Goal: Transaction & Acquisition: Purchase product/service

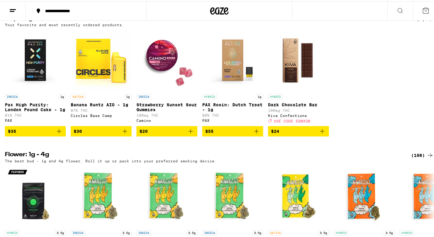
scroll to position [628, 0]
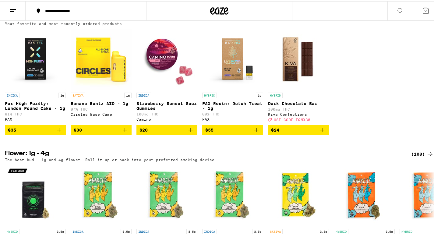
click at [47, 132] on span "$35" at bounding box center [35, 128] width 55 height 7
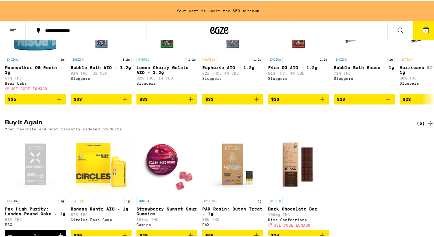
scroll to position [0, 0]
click at [391, 30] on button at bounding box center [400, 29] width 26 height 19
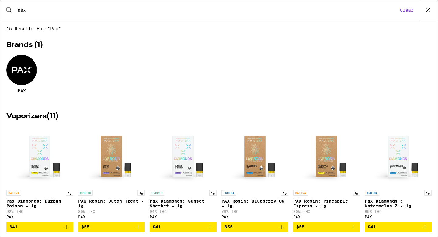
type input "pax"
click at [25, 79] on div at bounding box center [21, 70] width 30 height 30
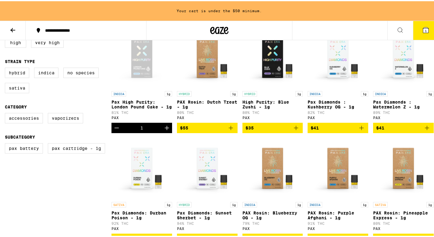
scroll to position [186, 0]
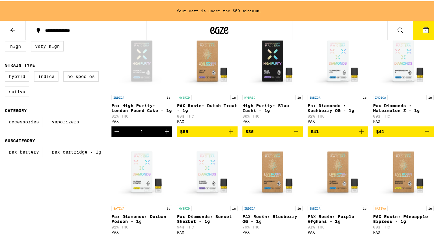
click at [272, 134] on span "$35" at bounding box center [272, 130] width 54 height 7
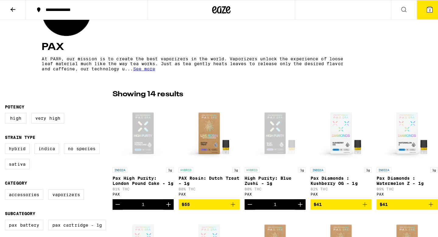
scroll to position [20, 0]
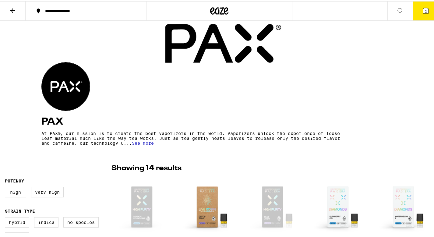
click at [420, 15] on button "2" at bounding box center [426, 9] width 26 height 19
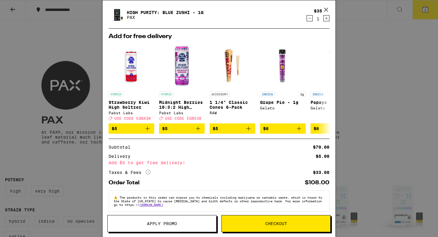
scroll to position [38, 0]
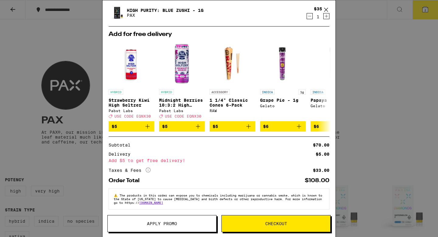
click at [282, 230] on button "Checkout" at bounding box center [275, 223] width 109 height 17
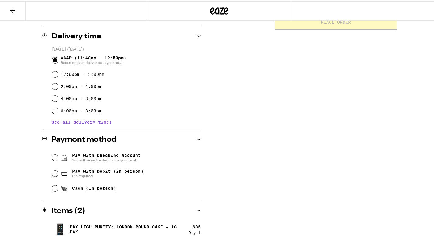
scroll to position [171, 0]
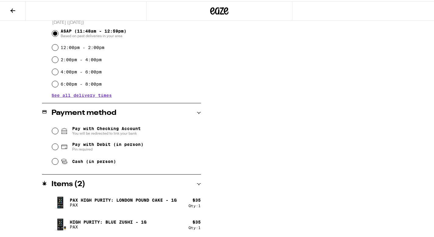
click at [121, 150] on span "Pin required" at bounding box center [107, 147] width 71 height 5
click at [58, 148] on input "Pay with Debit (in person) Pin required" at bounding box center [55, 145] width 6 height 6
radio input "true"
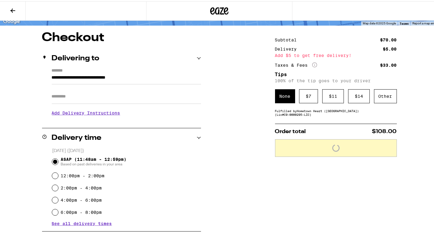
scroll to position [1, 0]
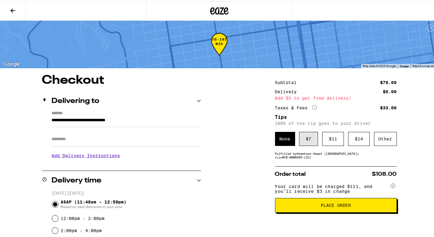
click at [303, 141] on div "$ 7" at bounding box center [308, 138] width 19 height 14
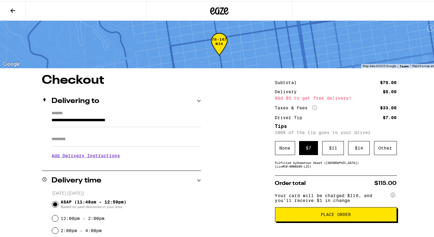
click at [326, 220] on button "Place Order" at bounding box center [336, 213] width 122 height 15
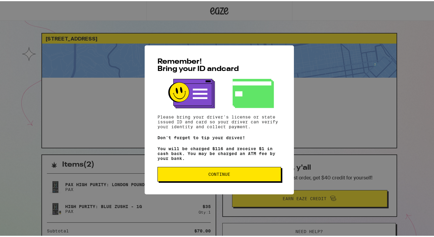
click at [266, 179] on button "Continue" at bounding box center [219, 173] width 124 height 15
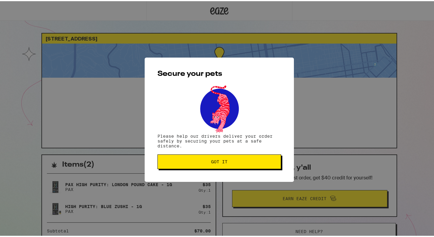
click at [255, 156] on button "Got it" at bounding box center [219, 160] width 124 height 15
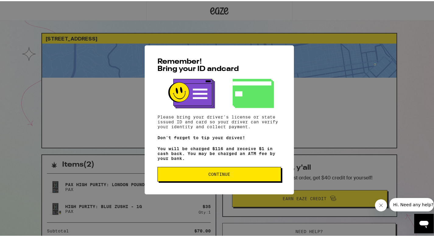
click at [215, 159] on p "You will be charged $116 and receive $1 in cash back. You may be charged an ATM…" at bounding box center [219, 152] width 124 height 15
click at [214, 175] on span "Continue" at bounding box center [219, 173] width 22 height 4
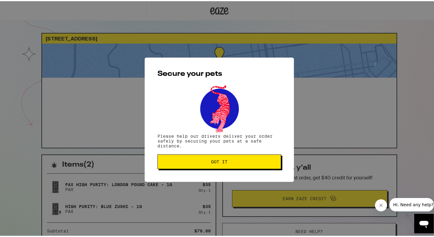
click at [214, 177] on div "Secure your pets Please help our drivers deliver your order safely by securing …" at bounding box center [219, 118] width 149 height 124
click at [209, 167] on button "Got it" at bounding box center [219, 160] width 124 height 15
